Goal: Navigation & Orientation: Find specific page/section

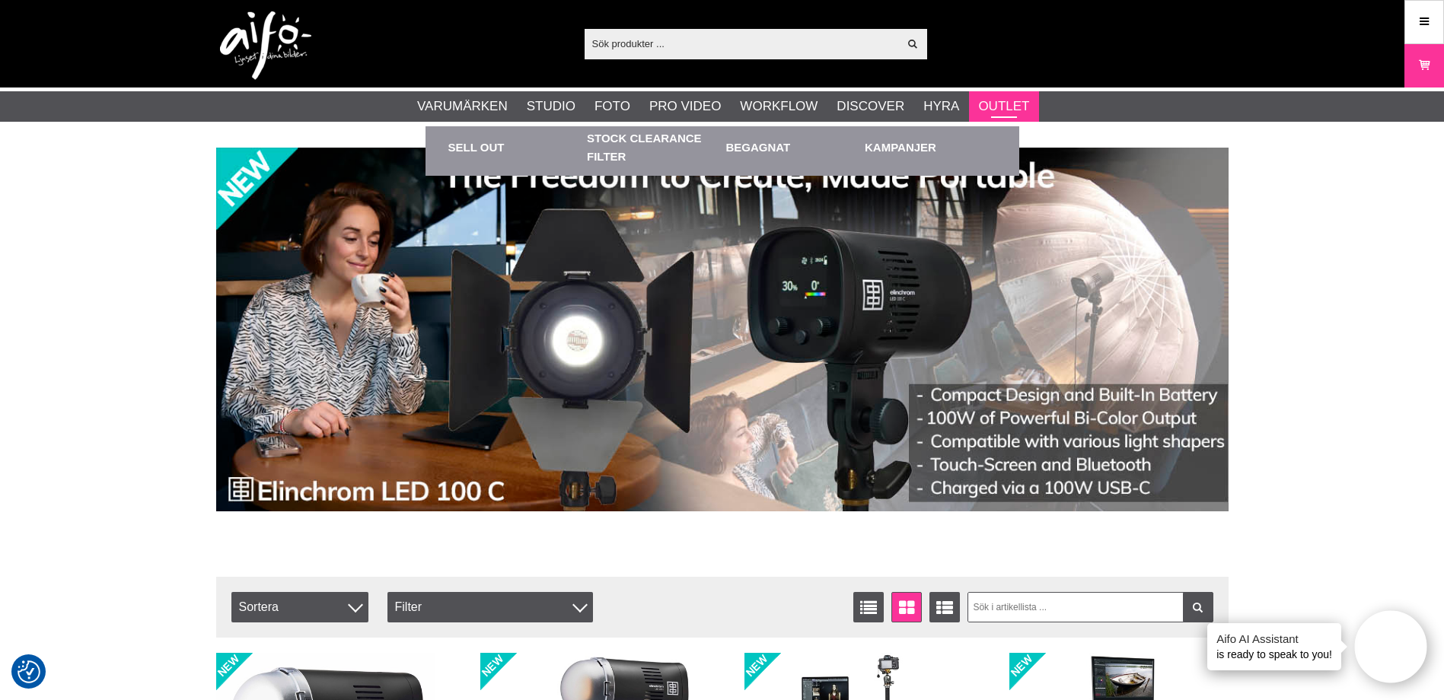
click at [1006, 108] on link "Outlet" at bounding box center [1003, 107] width 51 height 20
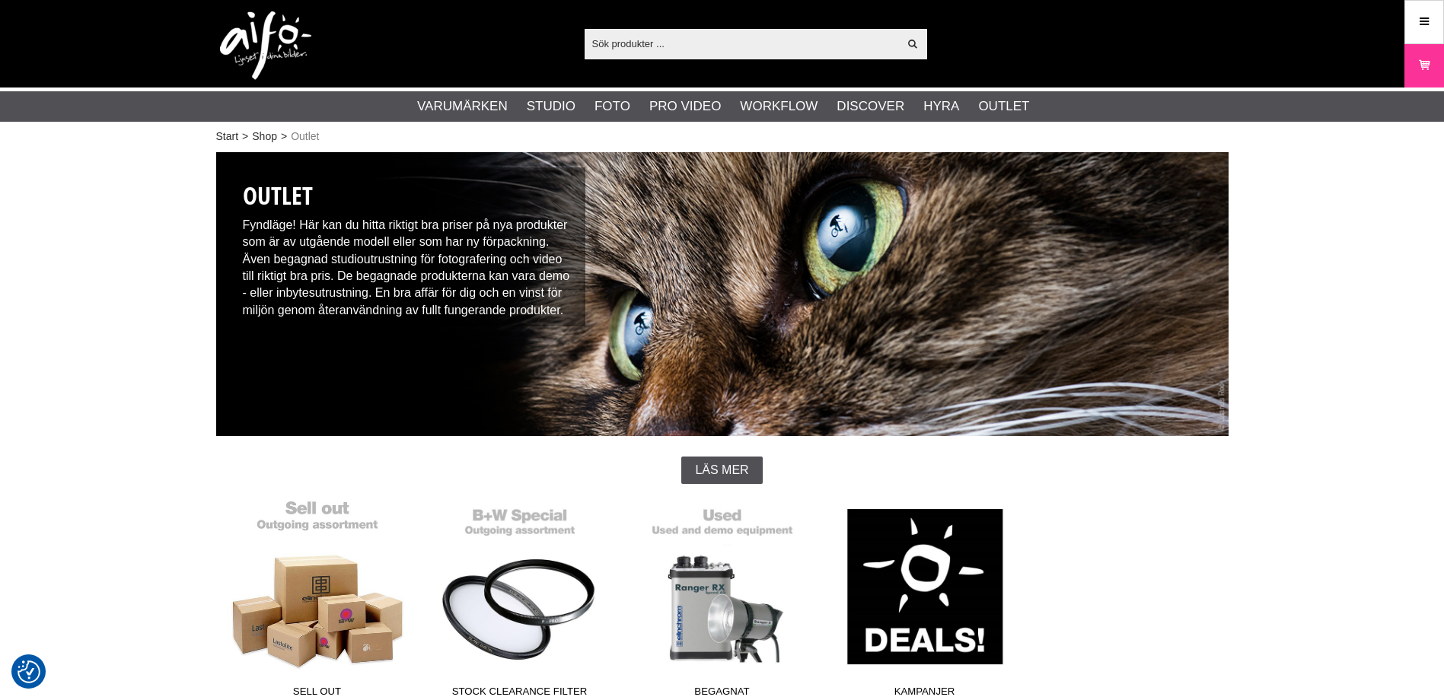
click at [320, 582] on link "Sell out" at bounding box center [317, 602] width 202 height 206
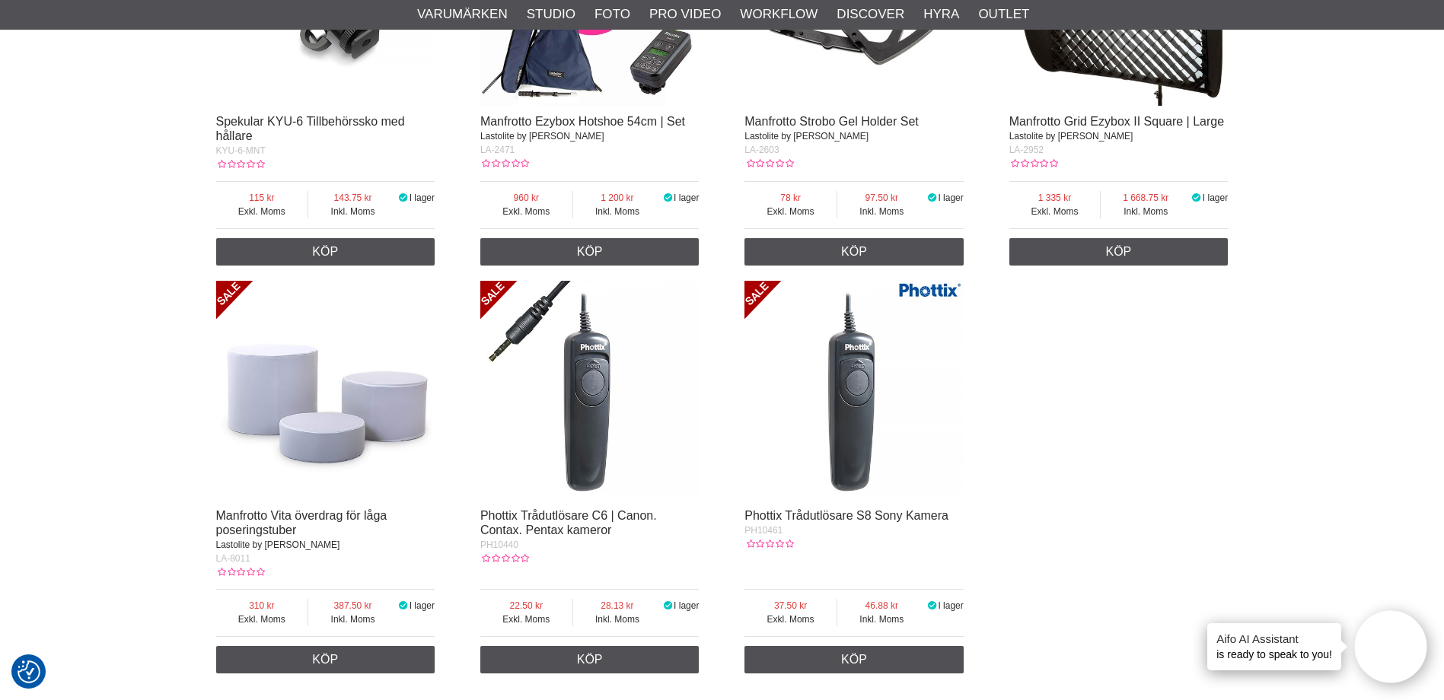
scroll to position [2588, 0]
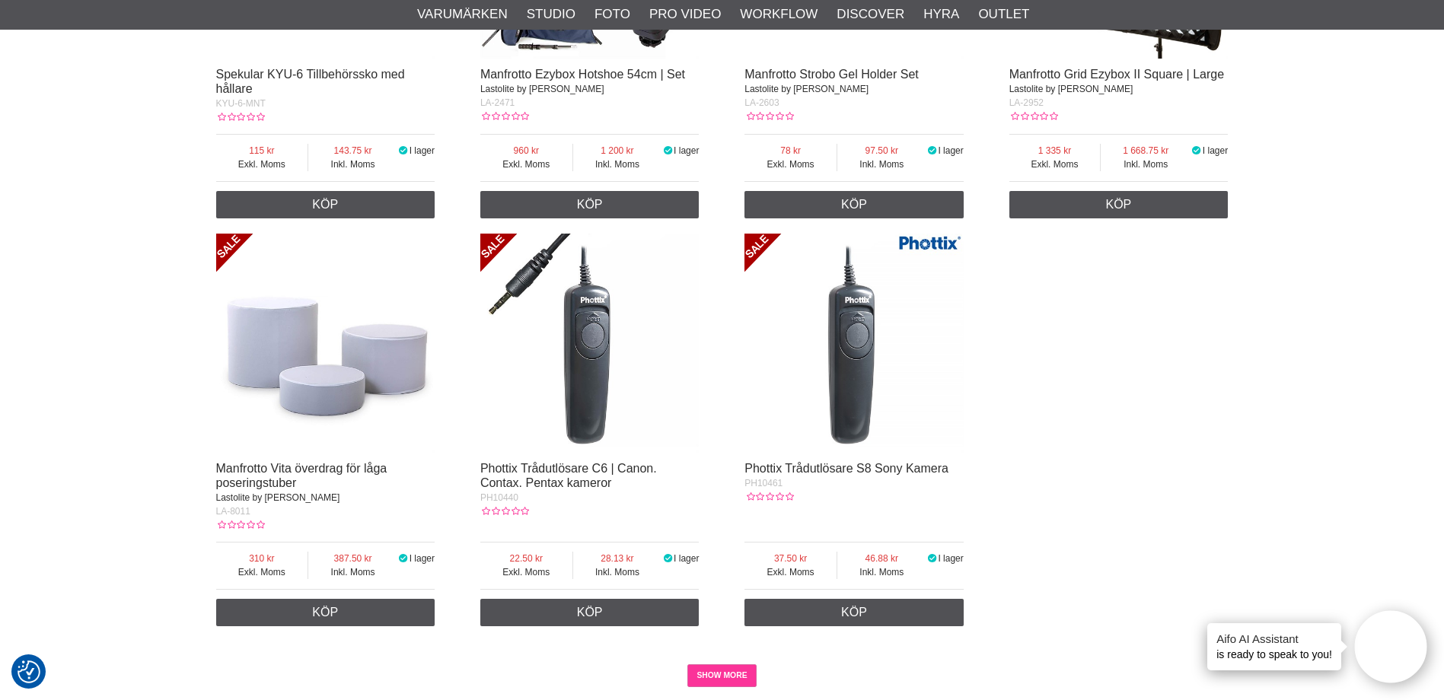
click at [709, 664] on link "SHOW MORE" at bounding box center [721, 675] width 69 height 23
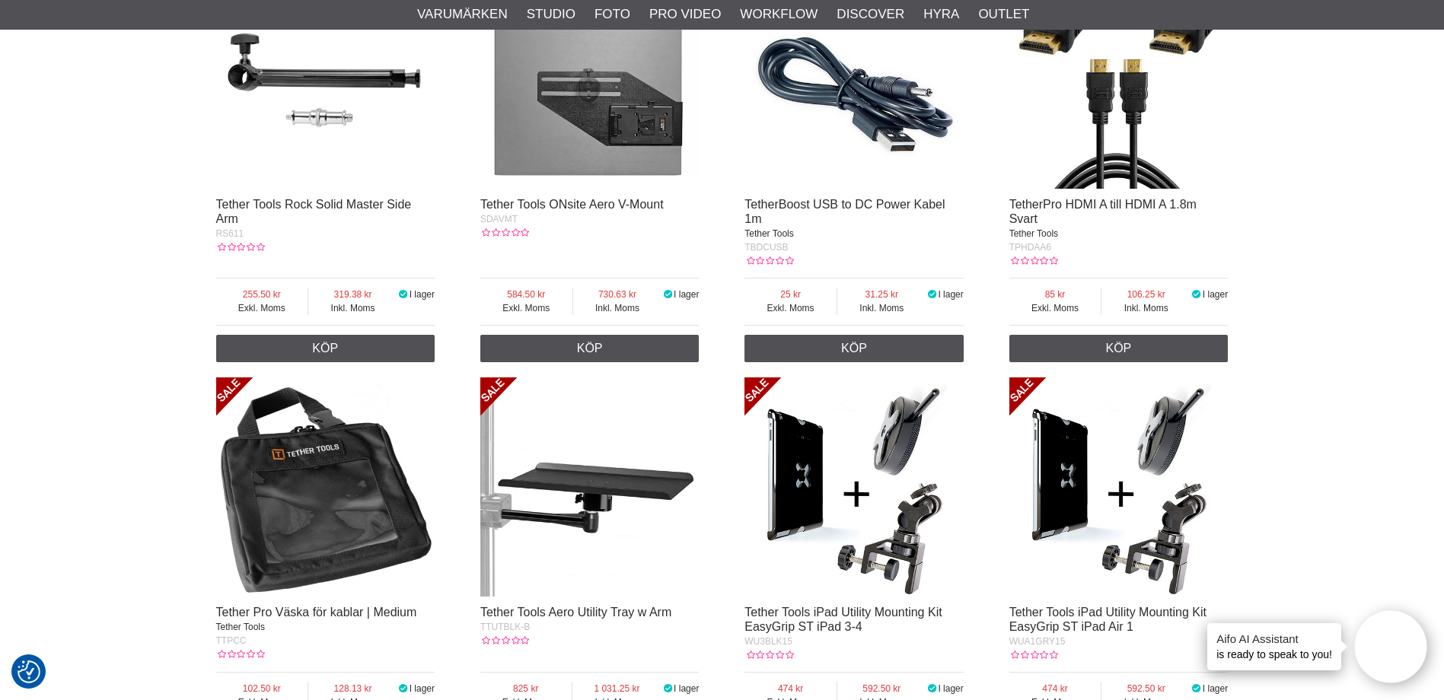
scroll to position [5252, 0]
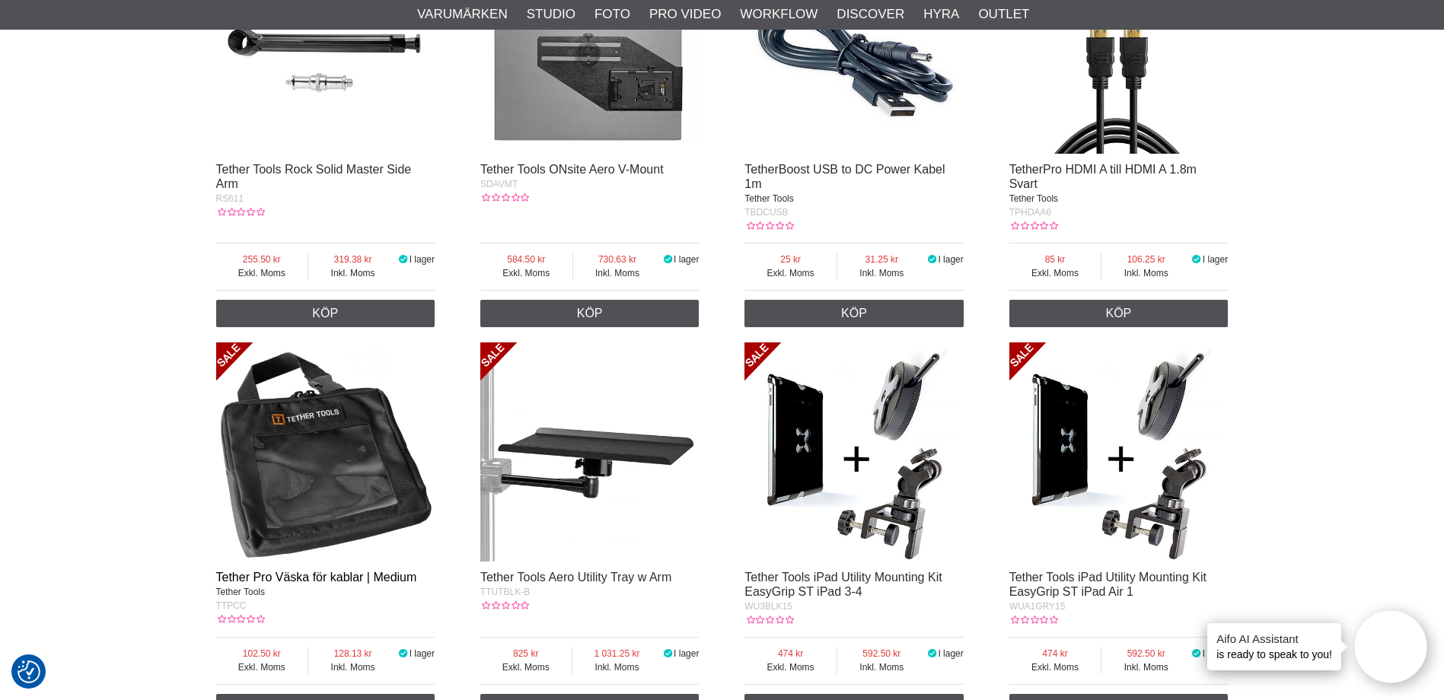
click at [371, 571] on link "Tether Pro Väska för kablar | Medium" at bounding box center [316, 577] width 201 height 13
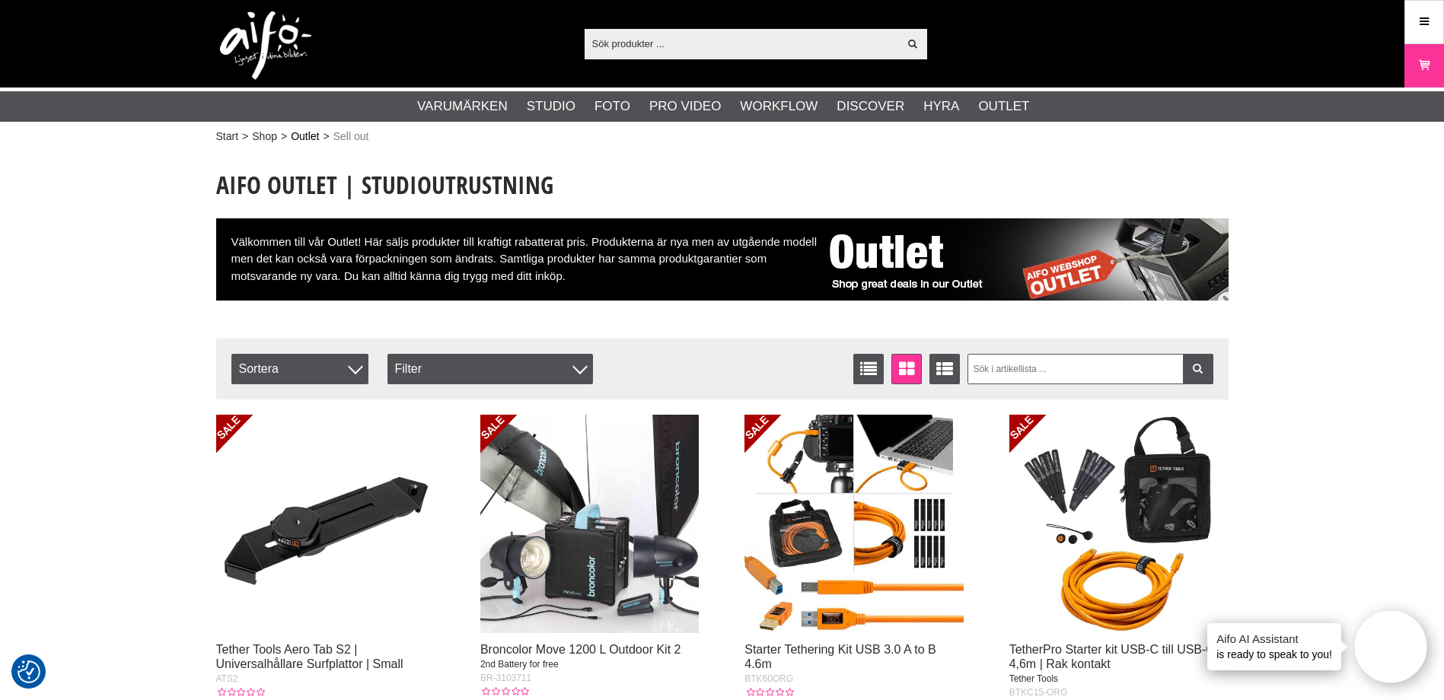
click at [301, 137] on link "Outlet" at bounding box center [305, 137] width 28 height 16
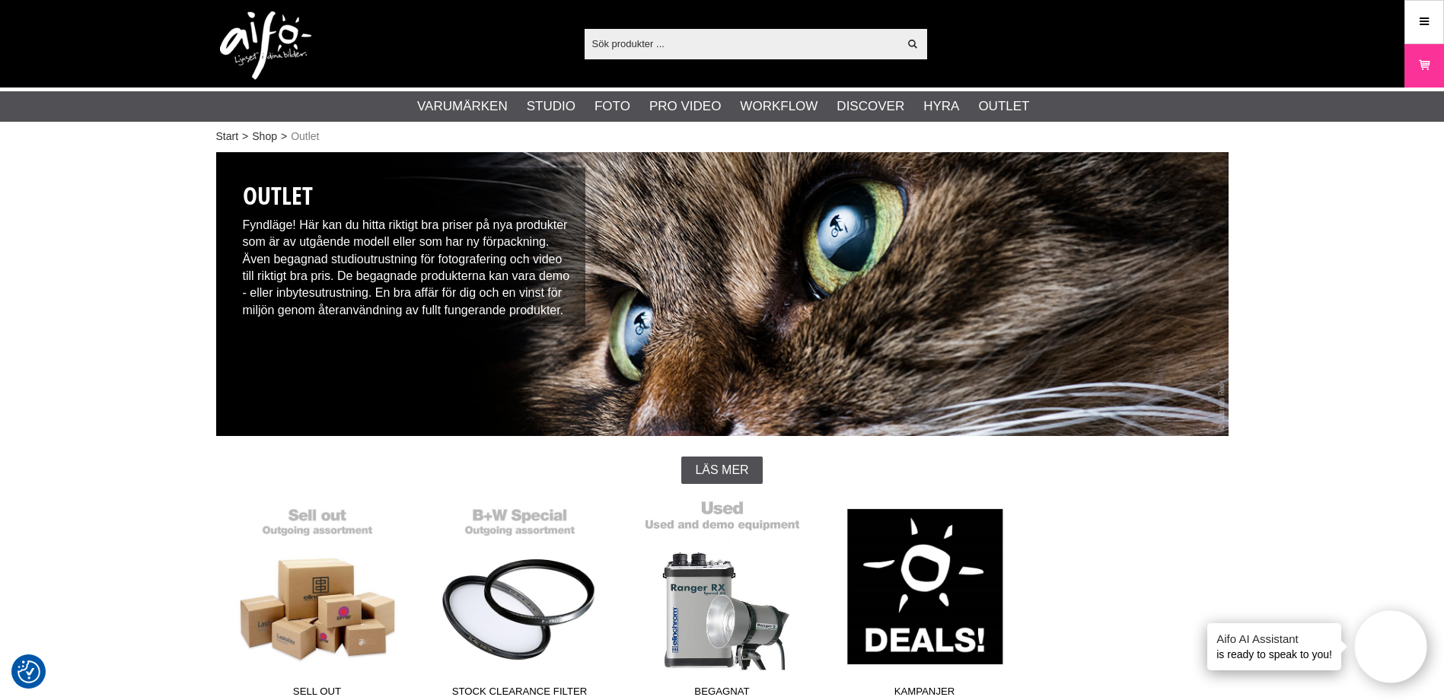
click at [684, 577] on link "Begagnat" at bounding box center [722, 602] width 202 height 206
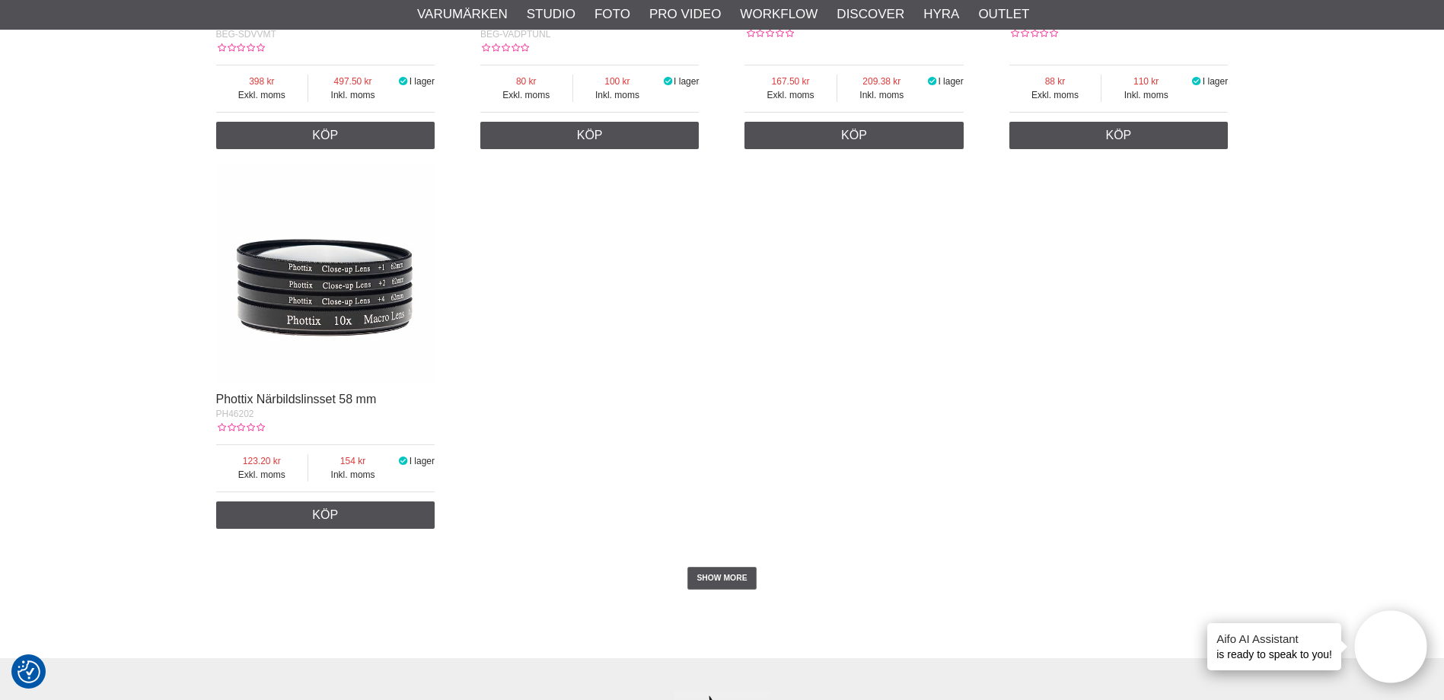
scroll to position [2740, 0]
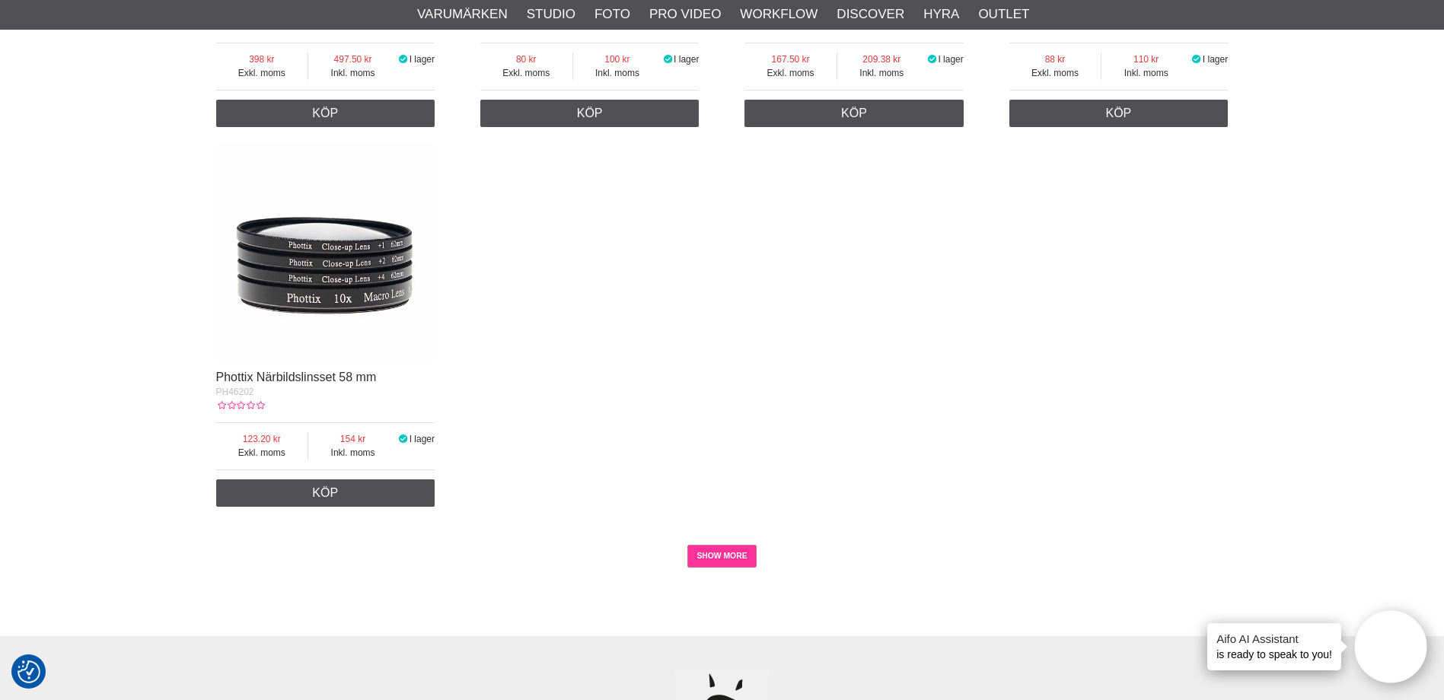
click at [754, 559] on link "SHOW MORE" at bounding box center [721, 556] width 69 height 23
